Goal: Task Accomplishment & Management: Manage account settings

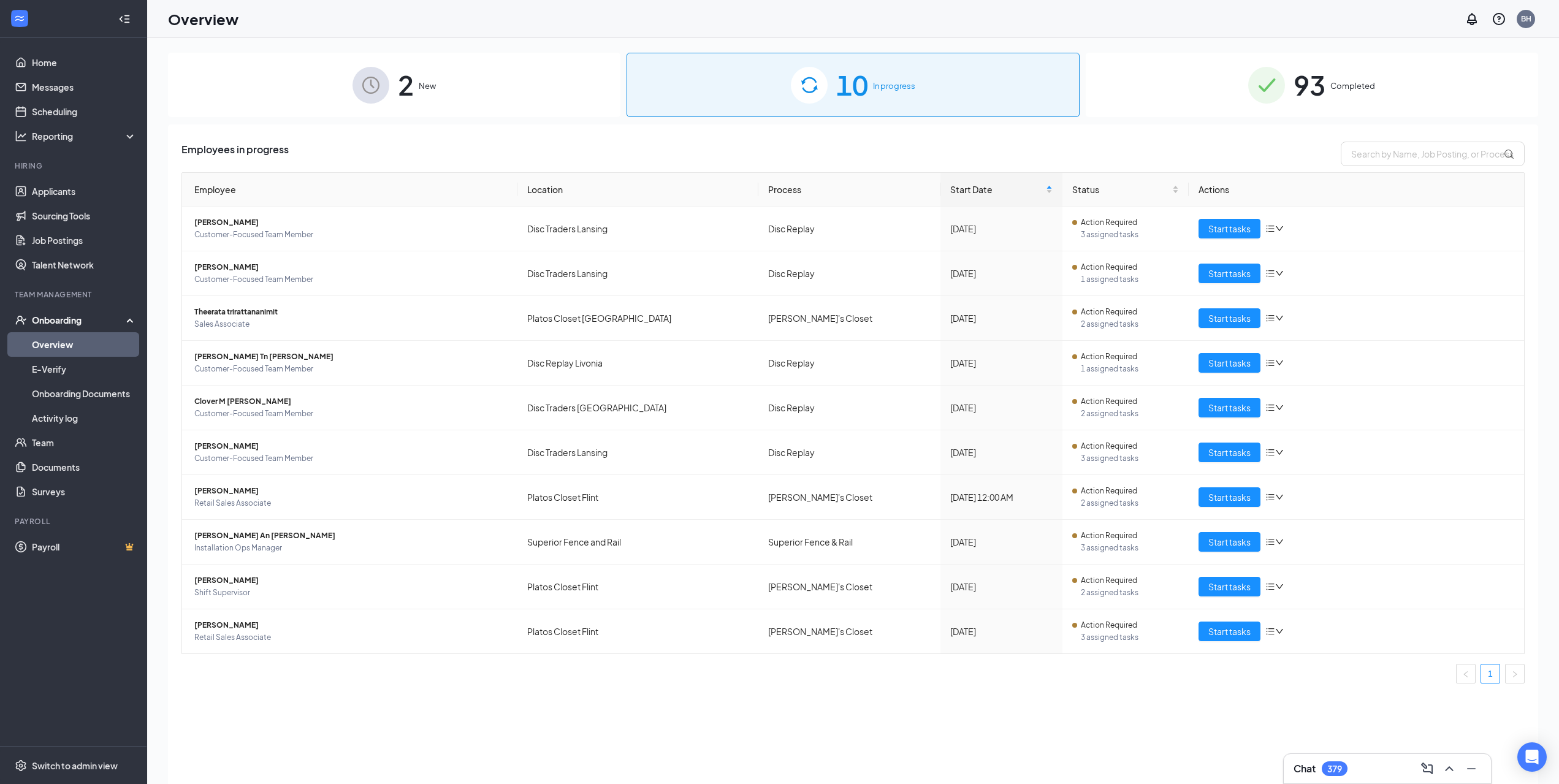
click at [807, 76] on img at bounding box center [809, 85] width 37 height 37
click at [1202, 364] on button "Start tasks" at bounding box center [1230, 363] width 62 height 20
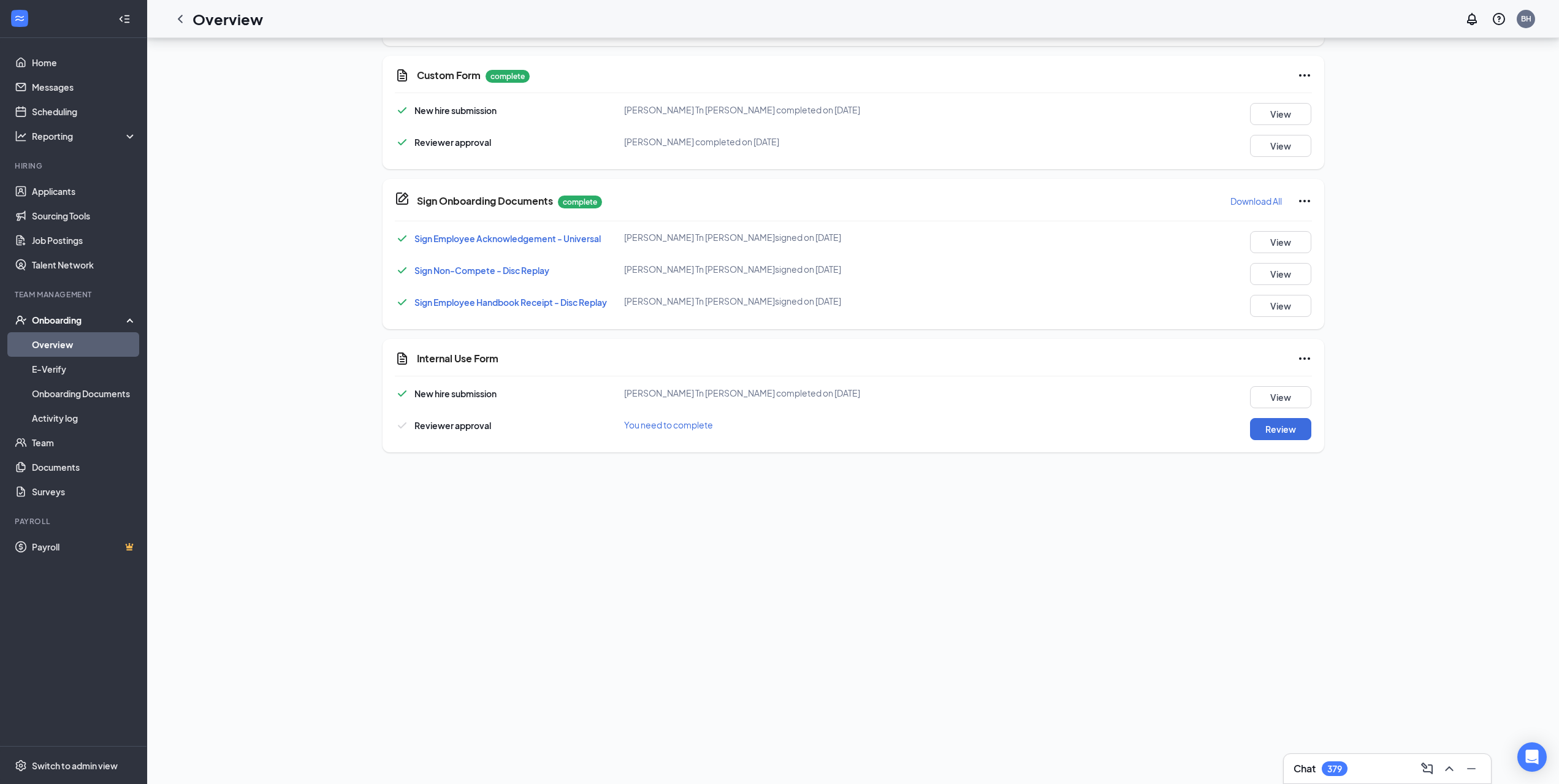
scroll to position [374, 0]
click at [1268, 412] on div "New hire submission [PERSON_NAME] Tn [PERSON_NAME] completed on [DATE] View Rev…" at bounding box center [854, 408] width 918 height 54
click at [1270, 416] on button "Review" at bounding box center [1281, 424] width 61 height 22
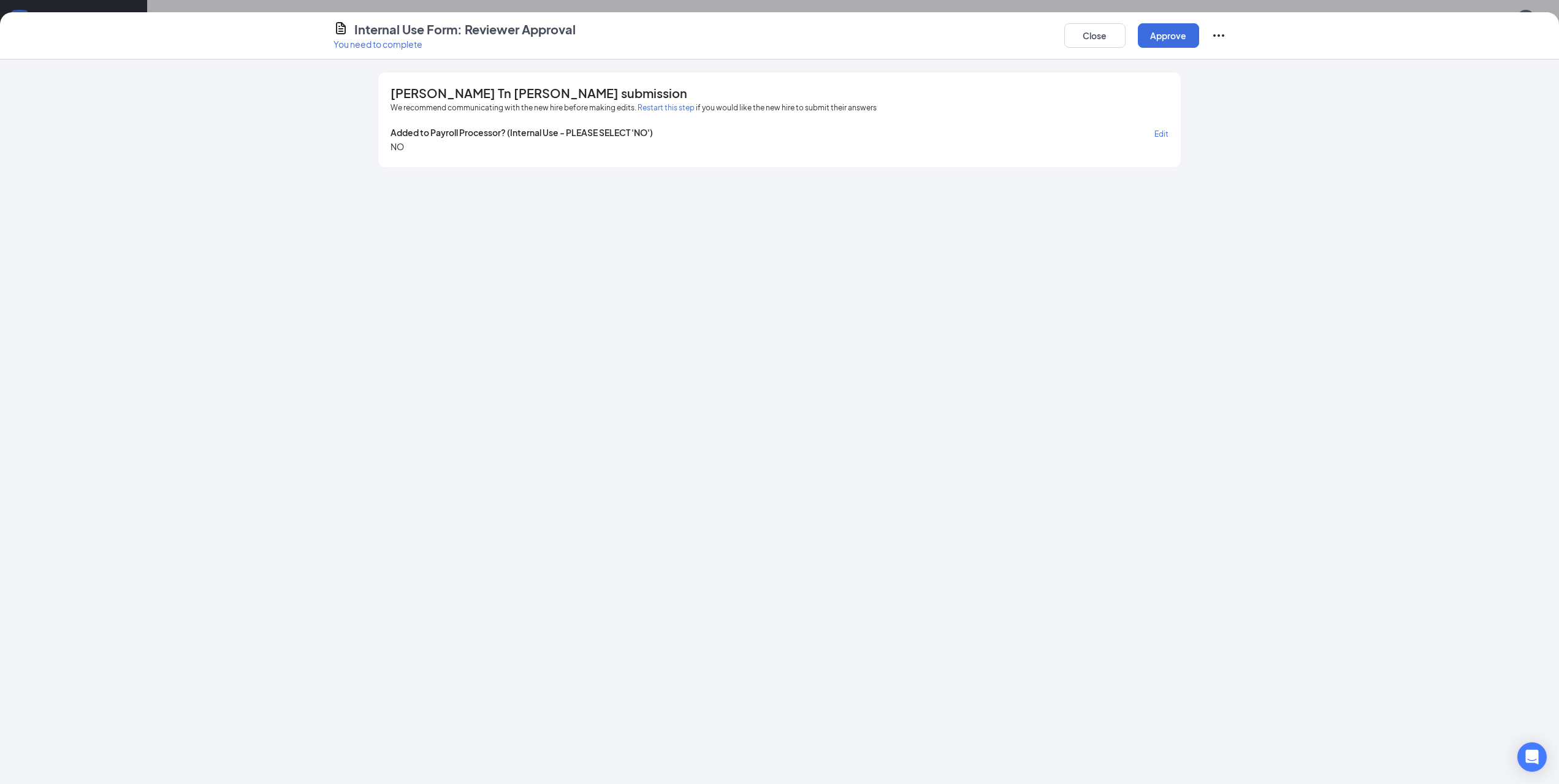
click at [1154, 135] on div "Added to Payroll Processor? (Internal Use - PLEASE SELECT 'NO') Edit" at bounding box center [779, 133] width 777 height 14
click at [1159, 135] on span "Edit" at bounding box center [1162, 134] width 14 height 9
click at [412, 146] on span "YES" at bounding box center [413, 150] width 27 height 14
click at [396, 153] on input "YES" at bounding box center [395, 150] width 10 height 10
radio input "true"
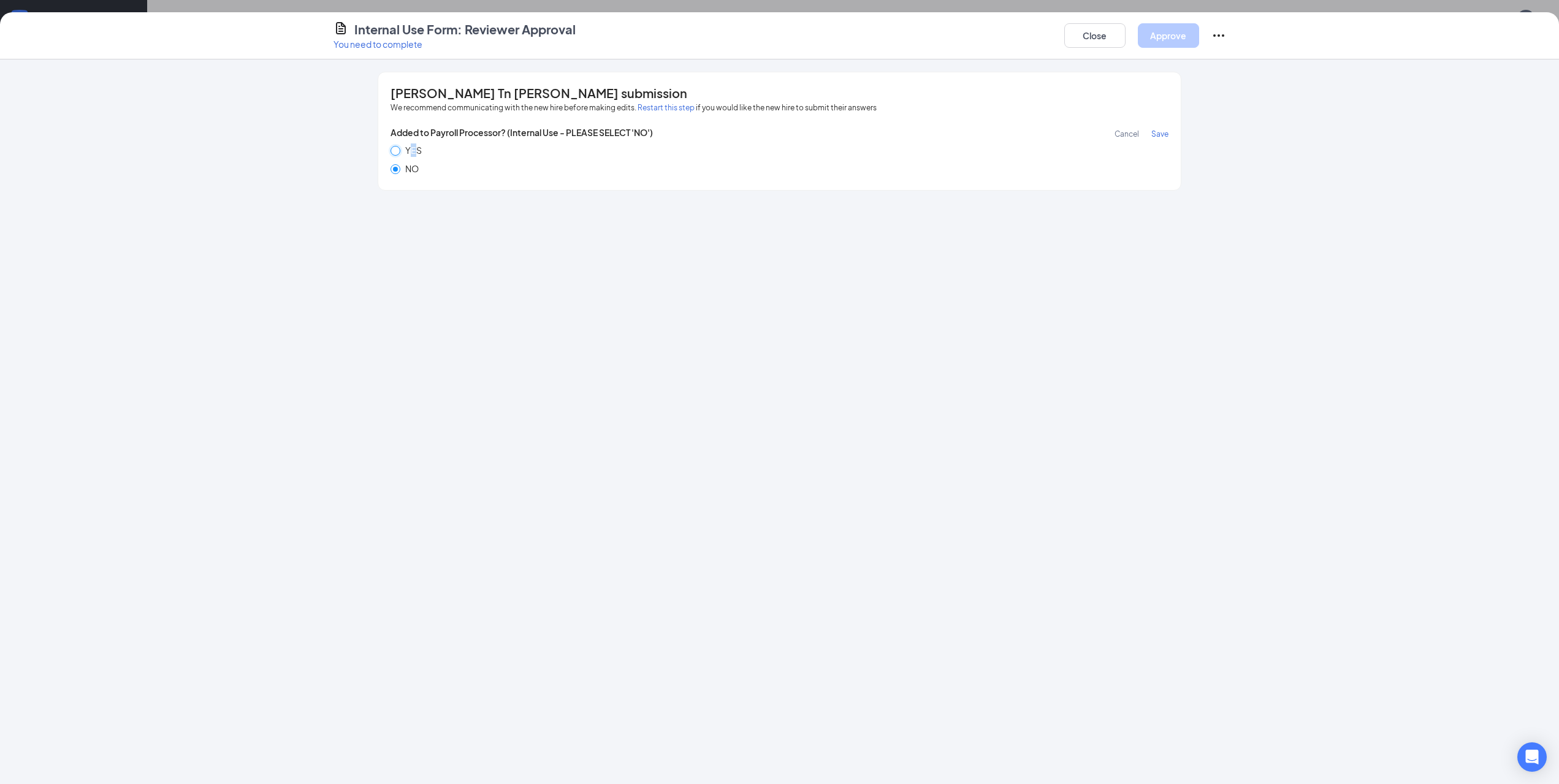
radio input "false"
click at [1162, 136] on span "Save" at bounding box center [1160, 134] width 17 height 9
click at [1176, 27] on button "Approve" at bounding box center [1168, 36] width 61 height 24
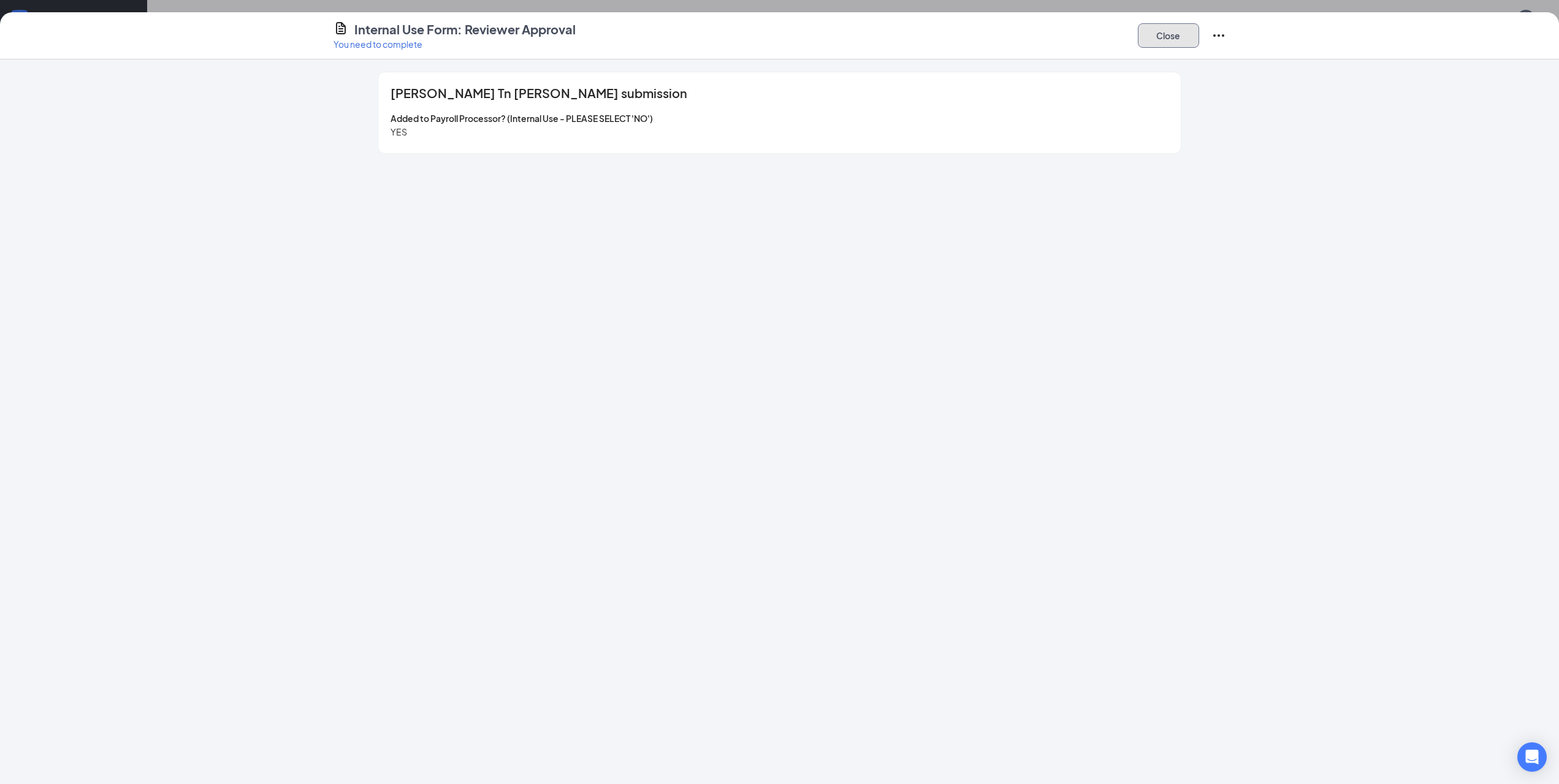
click at [1160, 41] on button "Close" at bounding box center [1168, 36] width 61 height 24
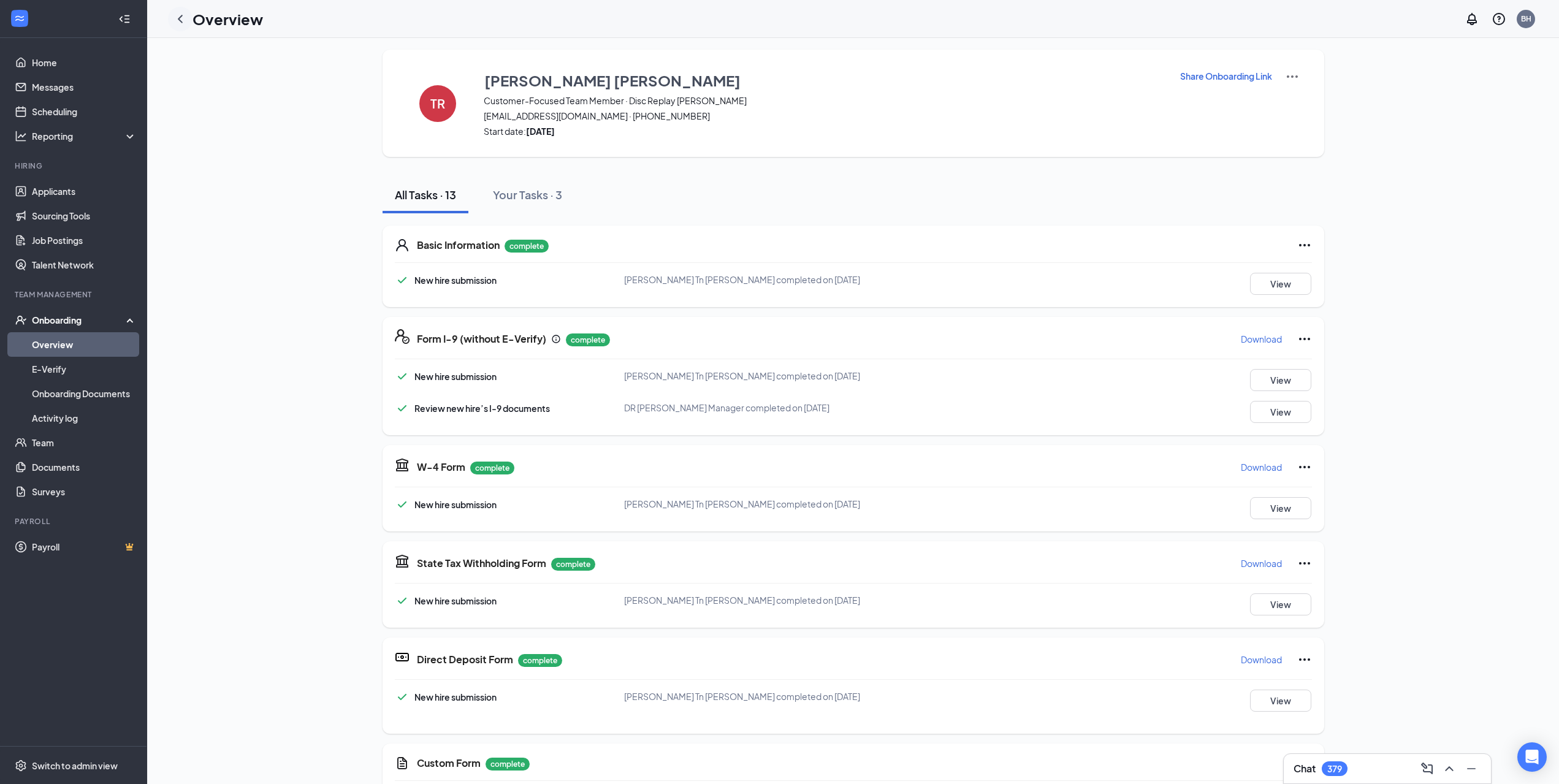
scroll to position [0, 0]
click at [182, 22] on icon "ChevronLeft" at bounding box center [180, 18] width 5 height 8
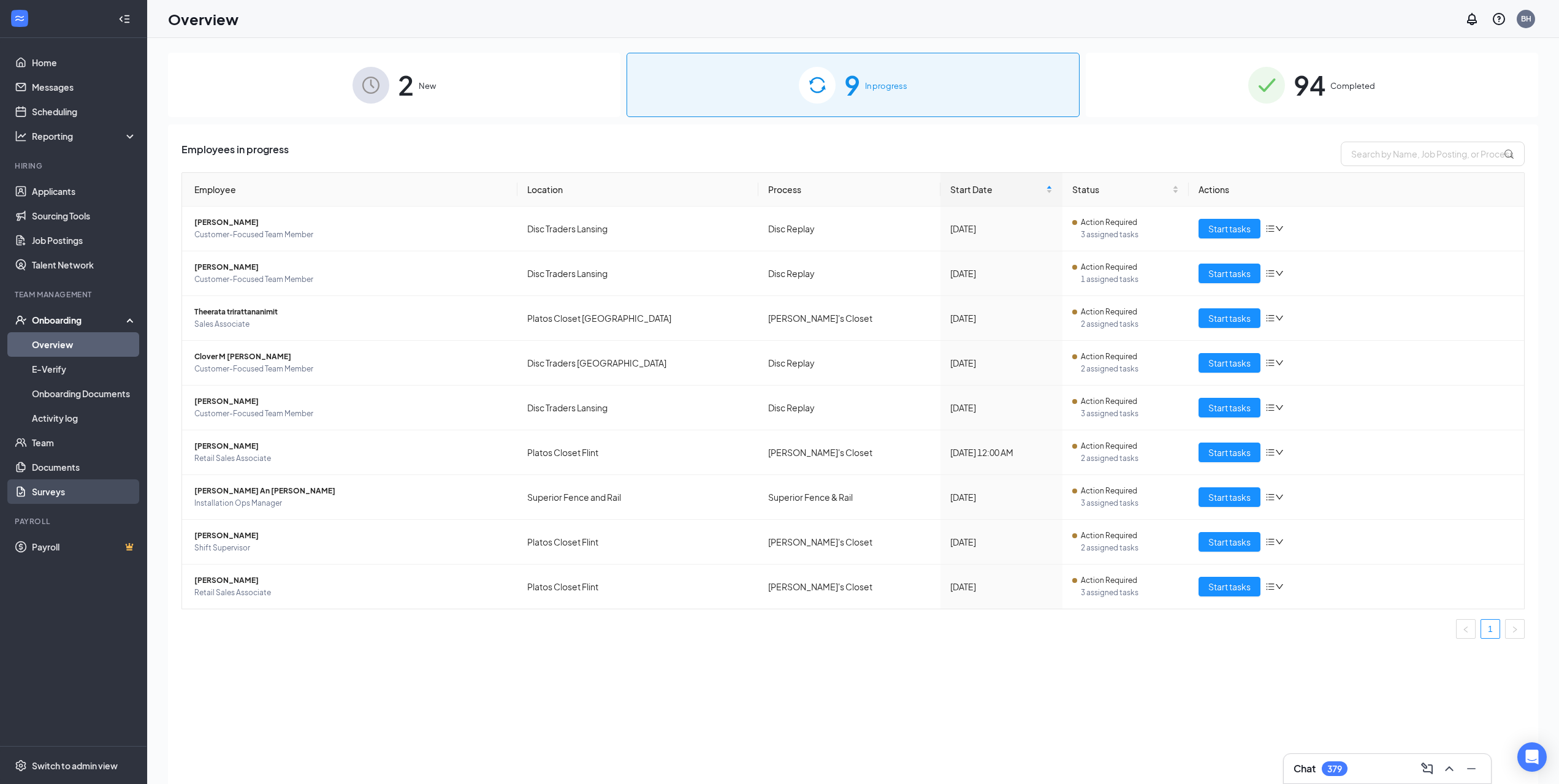
click at [76, 484] on link "Surveys" at bounding box center [84, 491] width 105 height 24
